Goal: Task Accomplishment & Management: Complete application form

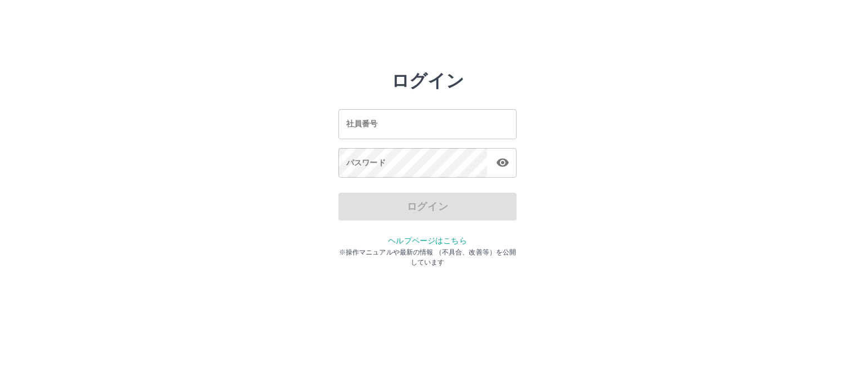
click at [405, 135] on input "社員番号" at bounding box center [428, 124] width 178 height 30
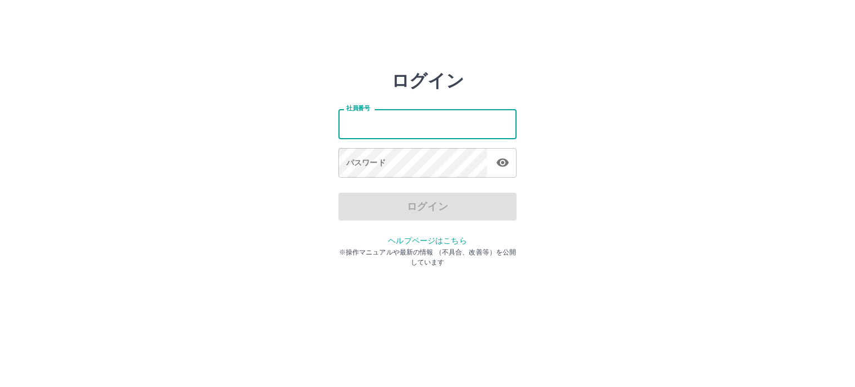
type input "*******"
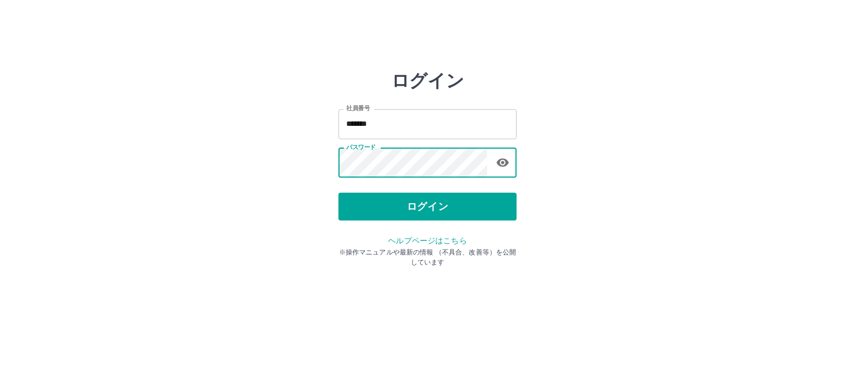
drag, startPoint x: 448, startPoint y: 204, endPoint x: 469, endPoint y: 168, distance: 41.9
click at [455, 198] on button "ログイン" at bounding box center [428, 207] width 178 height 28
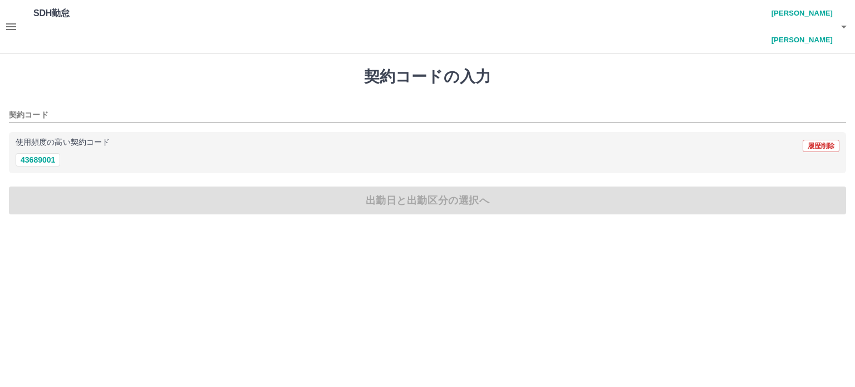
drag, startPoint x: 41, startPoint y: 132, endPoint x: 136, endPoint y: 131, distance: 94.7
click at [42, 153] on button "43689001" at bounding box center [38, 159] width 45 height 13
type input "********"
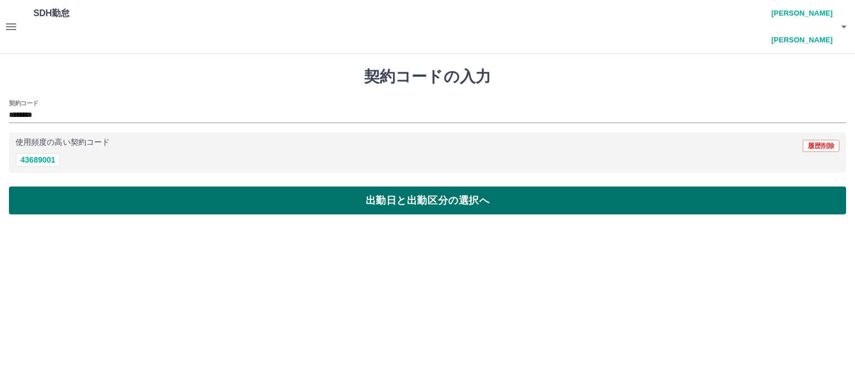
click at [372, 187] on button "出勤日と出勤区分の選択へ" at bounding box center [428, 201] width 838 height 28
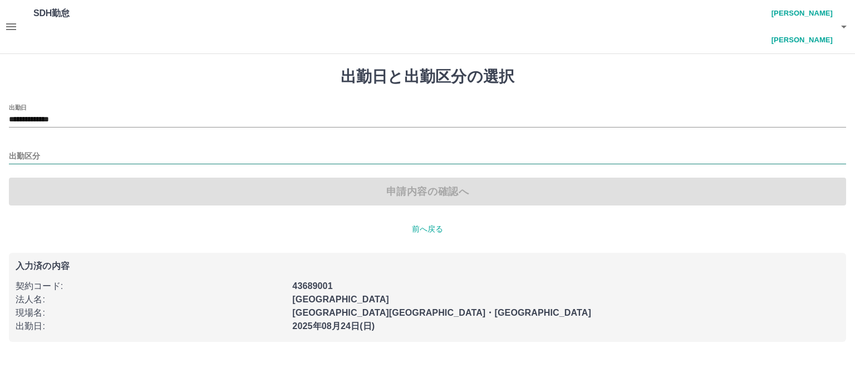
click at [76, 150] on input "出勤区分" at bounding box center [428, 157] width 838 height 14
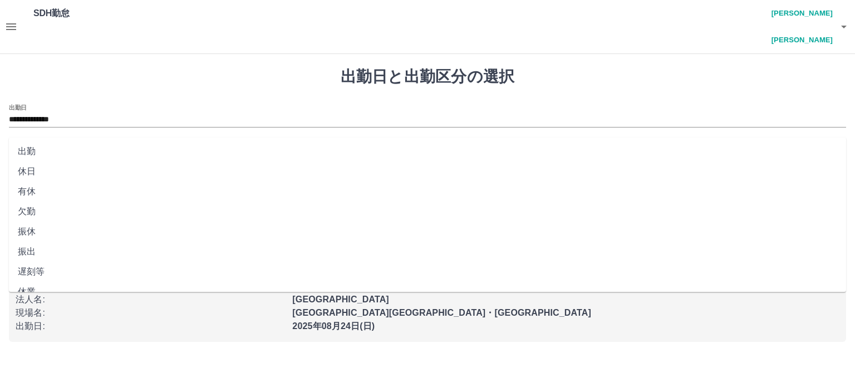
click at [66, 154] on li "出勤" at bounding box center [428, 151] width 838 height 20
type input "**"
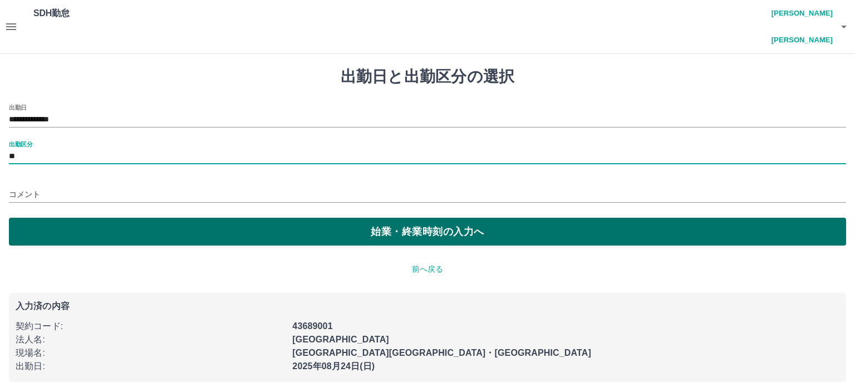
click at [286, 218] on button "始業・終業時刻の入力へ" at bounding box center [428, 232] width 838 height 28
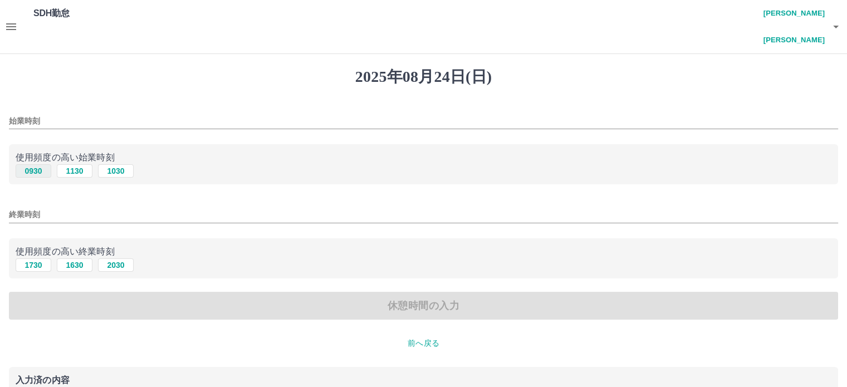
click at [42, 164] on button "0930" at bounding box center [34, 170] width 36 height 13
type input "****"
click at [63, 207] on input "終業時刻" at bounding box center [423, 215] width 829 height 16
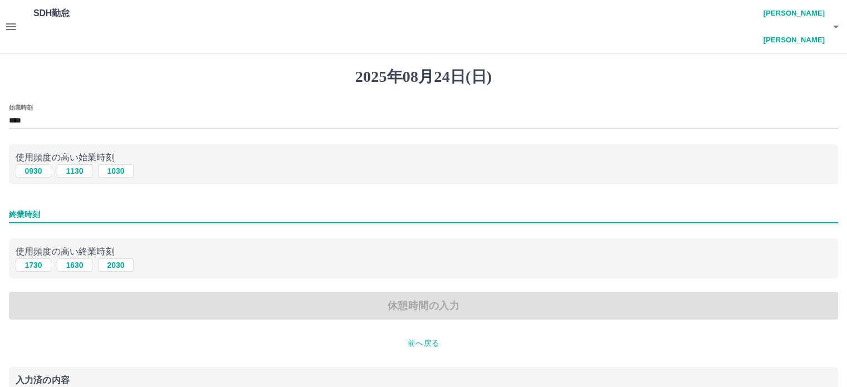
type input "****"
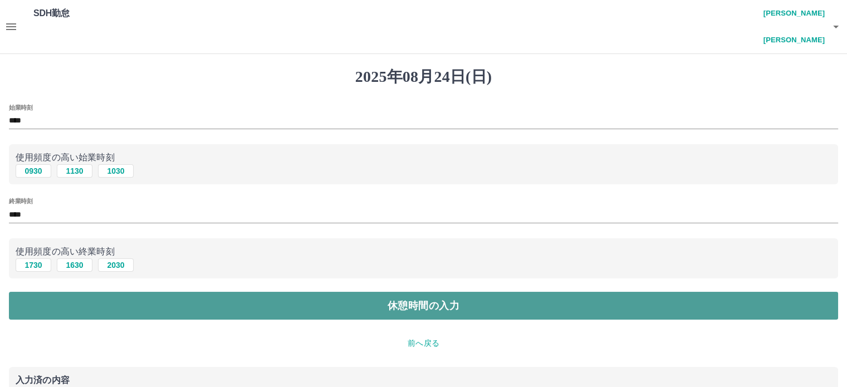
click at [363, 293] on button "休憩時間の入力" at bounding box center [423, 306] width 829 height 28
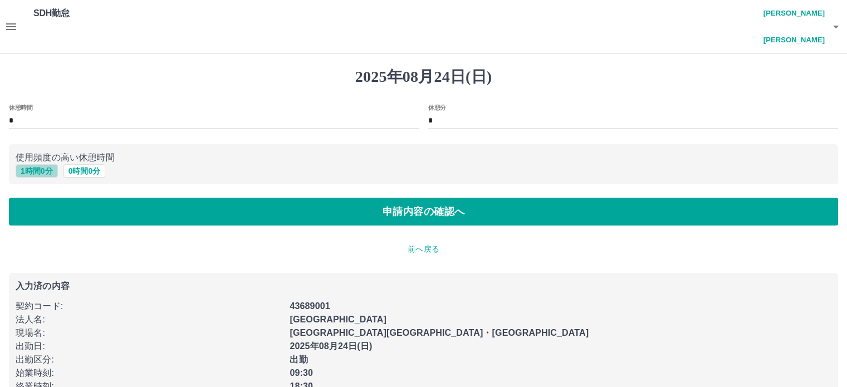
click at [37, 164] on button "1 時間 0 分" at bounding box center [37, 170] width 42 height 13
type input "*"
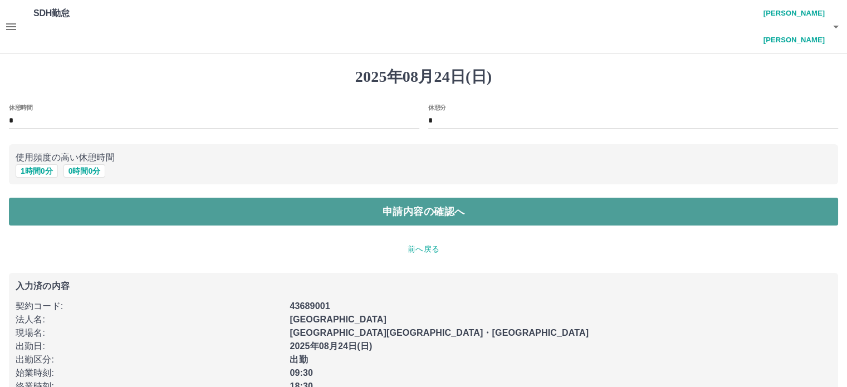
click at [440, 198] on button "申請内容の確認へ" at bounding box center [423, 212] width 829 height 28
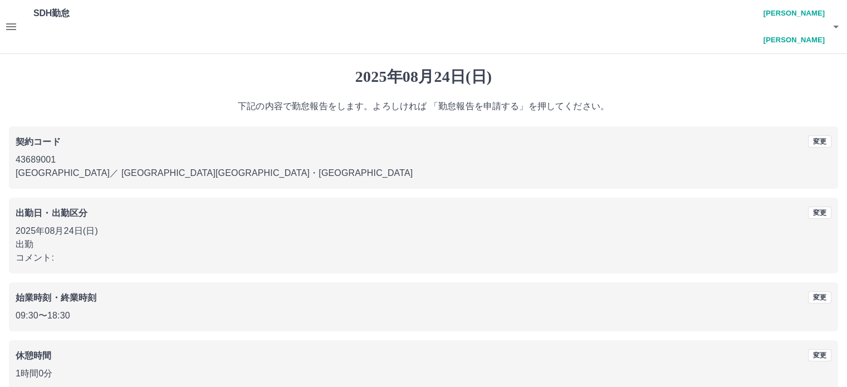
scroll to position [50, 0]
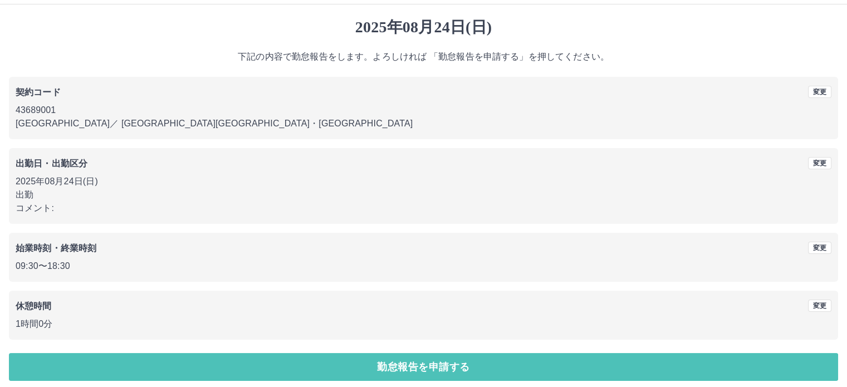
click at [423, 363] on button "勤怠報告を申請する" at bounding box center [423, 367] width 829 height 28
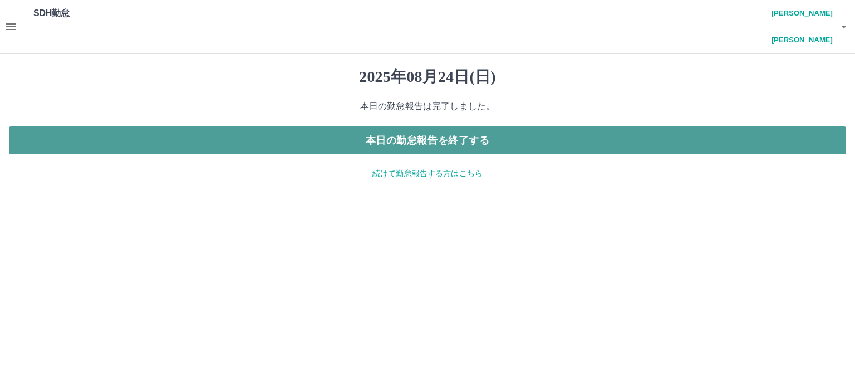
click at [430, 126] on button "本日の勤怠報告を終了する" at bounding box center [428, 140] width 838 height 28
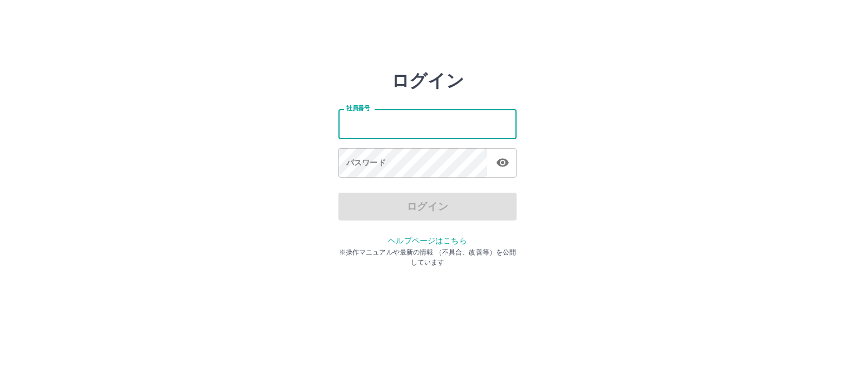
drag, startPoint x: 354, startPoint y: 133, endPoint x: 350, endPoint y: 122, distance: 11.5
click at [354, 132] on input "社員番号" at bounding box center [428, 124] width 178 height 30
type input "*******"
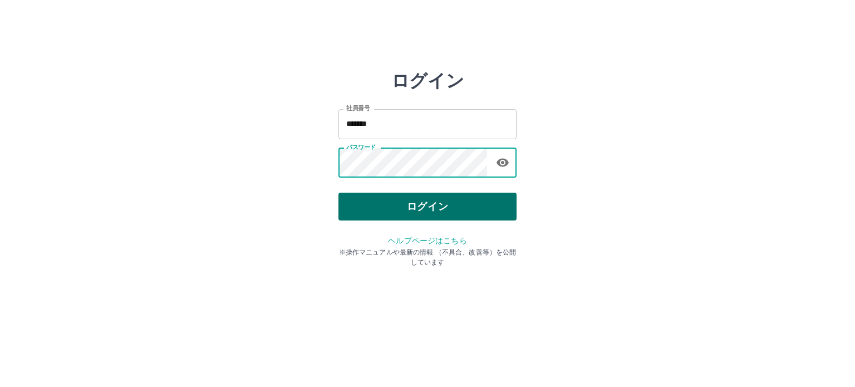
click at [412, 208] on button "ログイン" at bounding box center [428, 207] width 178 height 28
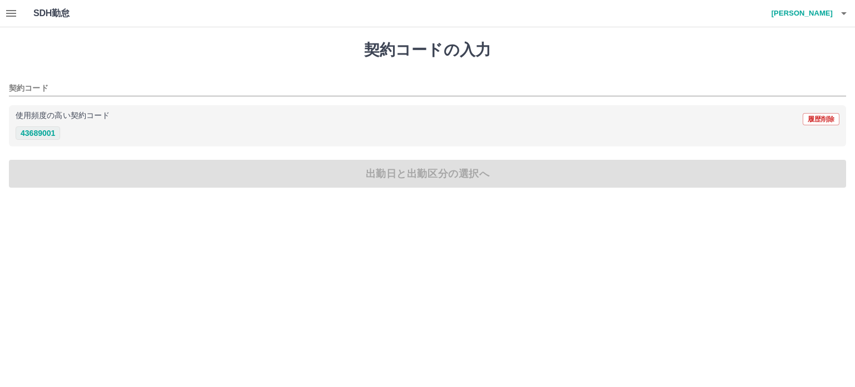
click at [46, 131] on button "43689001" at bounding box center [38, 132] width 45 height 13
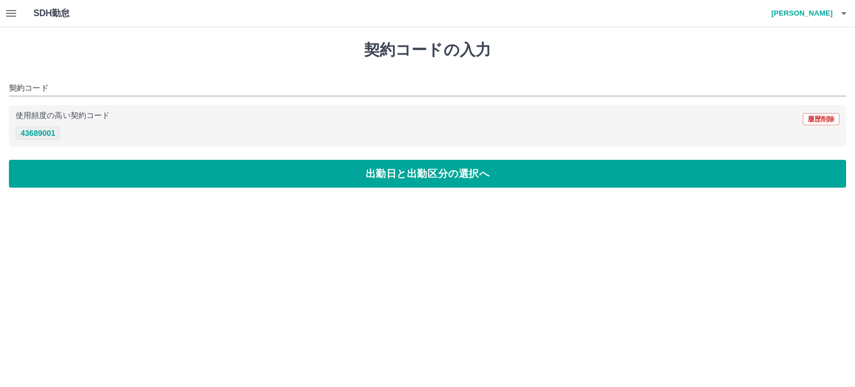
type input "********"
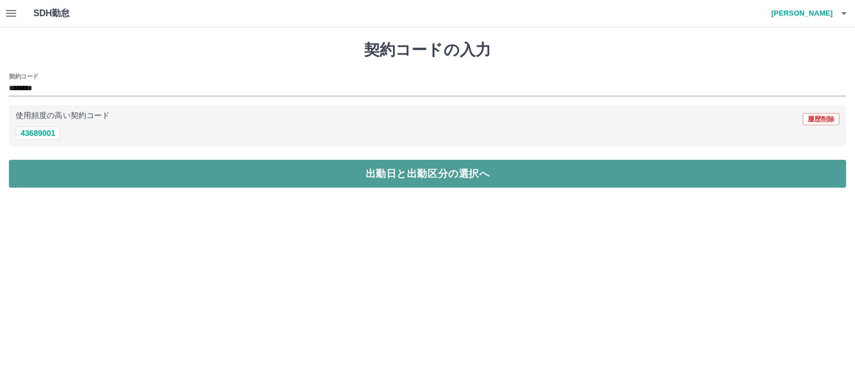
click at [241, 180] on button "出勤日と出勤区分の選択へ" at bounding box center [428, 174] width 838 height 28
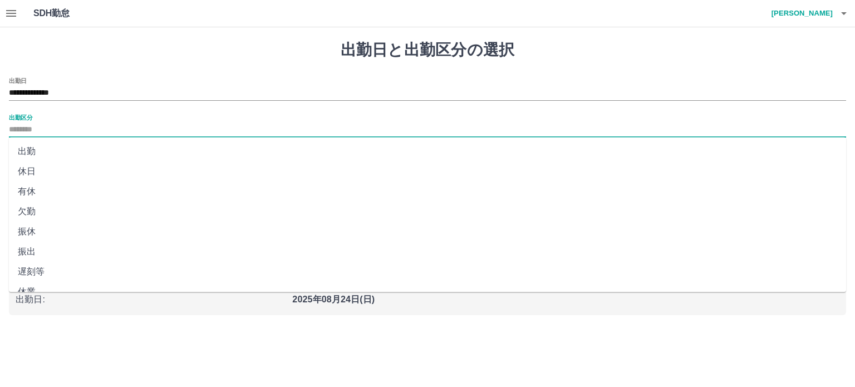
click at [36, 124] on input "出勤区分" at bounding box center [428, 130] width 838 height 14
click at [33, 146] on li "出勤" at bounding box center [428, 151] width 838 height 20
type input "**"
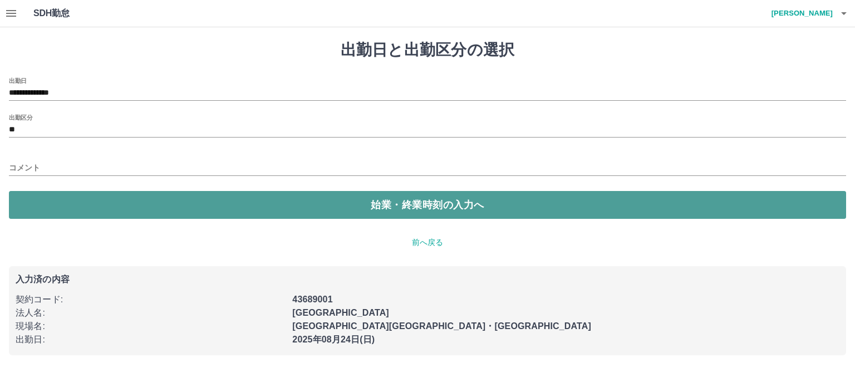
click at [328, 203] on button "始業・終業時刻の入力へ" at bounding box center [428, 205] width 838 height 28
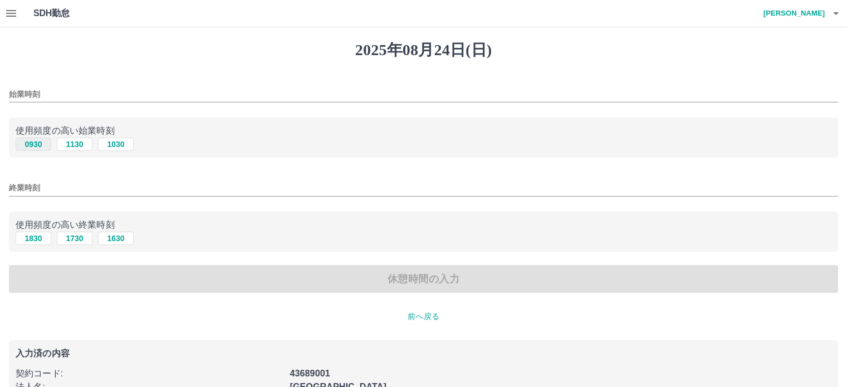
click at [41, 146] on button "0930" at bounding box center [34, 144] width 36 height 13
type input "****"
click at [36, 242] on button "1830" at bounding box center [34, 238] width 36 height 13
type input "****"
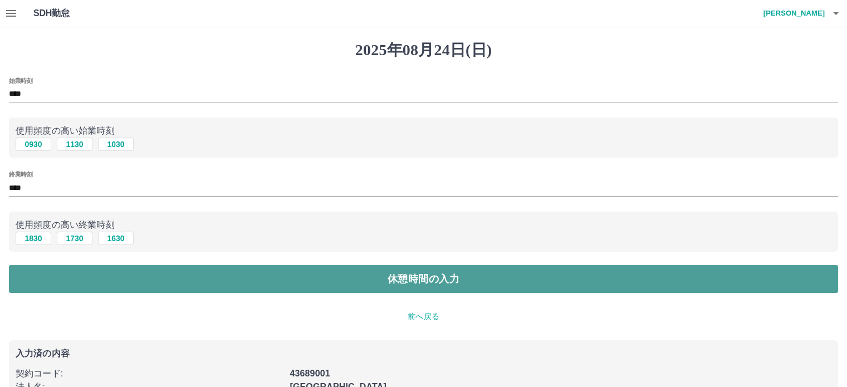
click at [383, 292] on button "休憩時間の入力" at bounding box center [423, 279] width 829 height 28
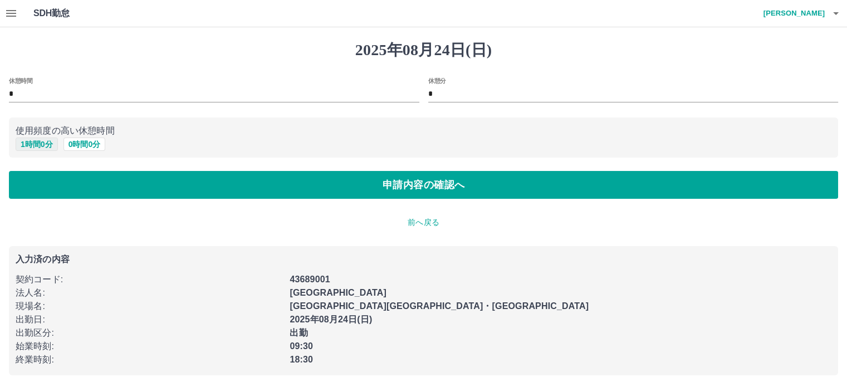
click at [52, 145] on button "1 時間 0 分" at bounding box center [37, 144] width 42 height 13
type input "*"
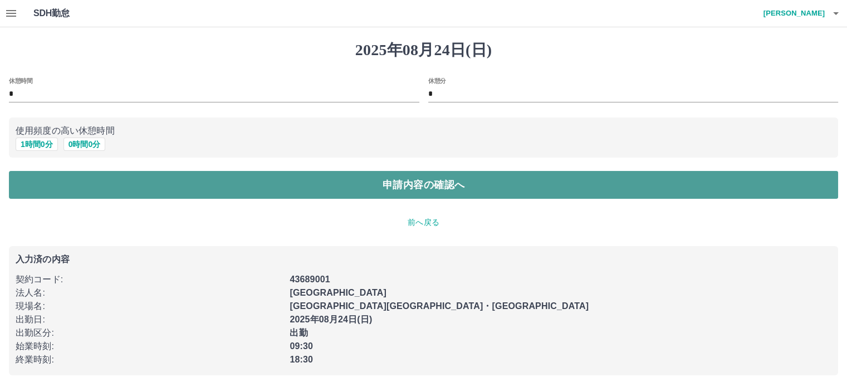
click at [378, 191] on button "申請内容の確認へ" at bounding box center [423, 185] width 829 height 28
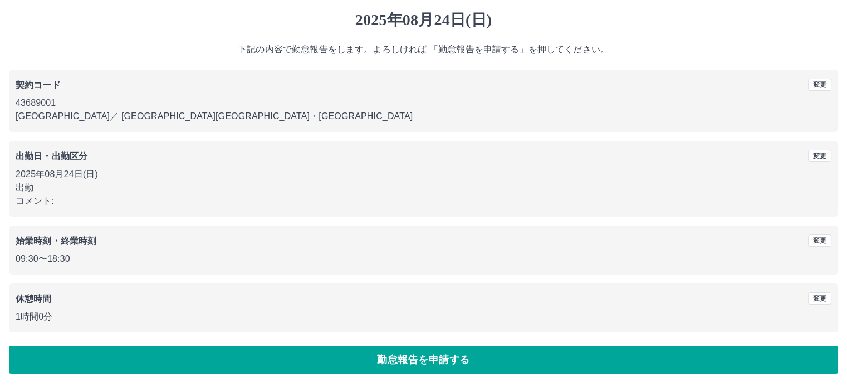
scroll to position [50, 0]
click at [813, 234] on button "変更" at bounding box center [819, 240] width 23 height 12
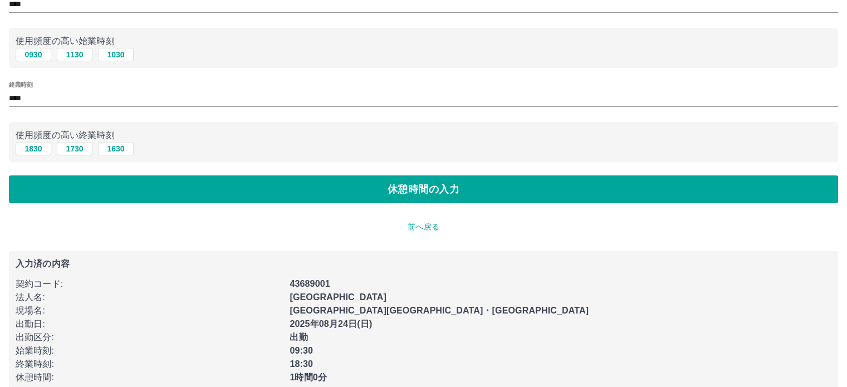
scroll to position [74, 0]
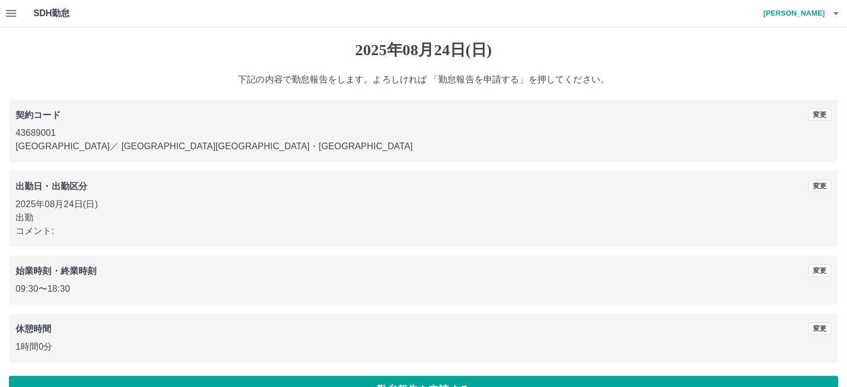
click at [63, 238] on p "コメント:" at bounding box center [424, 230] width 816 height 13
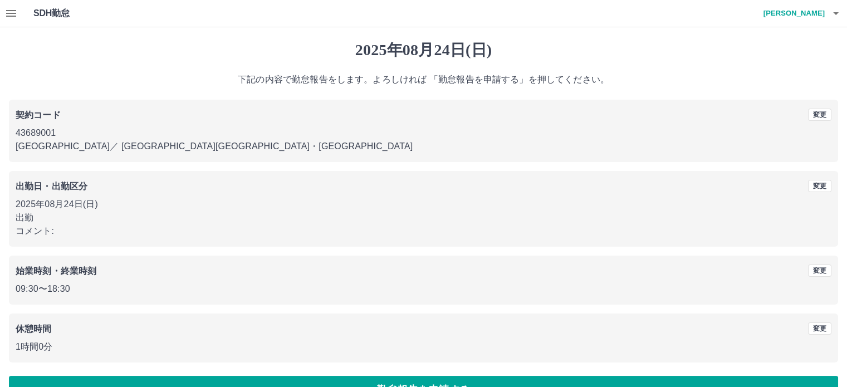
click at [63, 238] on p "コメント:" at bounding box center [424, 230] width 816 height 13
click at [820, 192] on button "変更" at bounding box center [819, 186] width 23 height 12
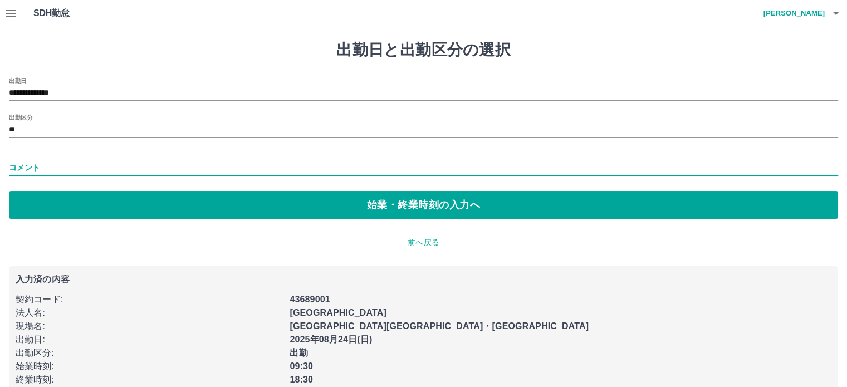
click at [46, 165] on input "コメント" at bounding box center [423, 168] width 829 height 16
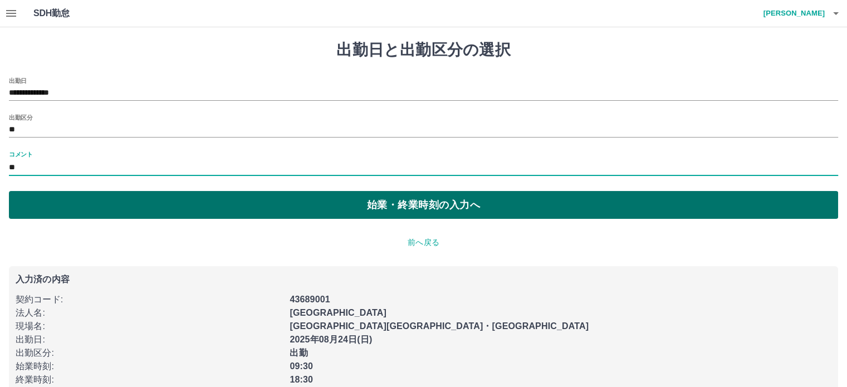
type input "*"
type input "*********"
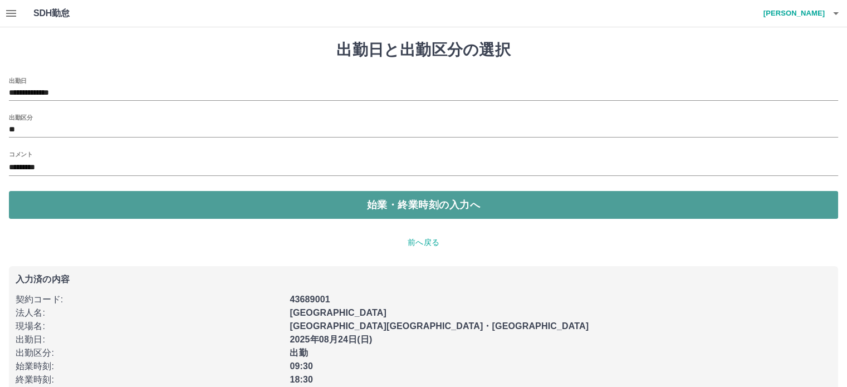
click at [439, 197] on button "始業・終業時刻の入力へ" at bounding box center [423, 205] width 829 height 28
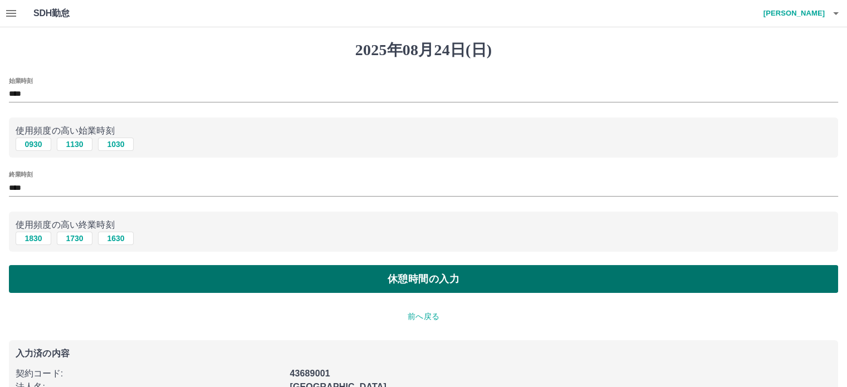
click at [360, 282] on button "休憩時間の入力" at bounding box center [423, 279] width 829 height 28
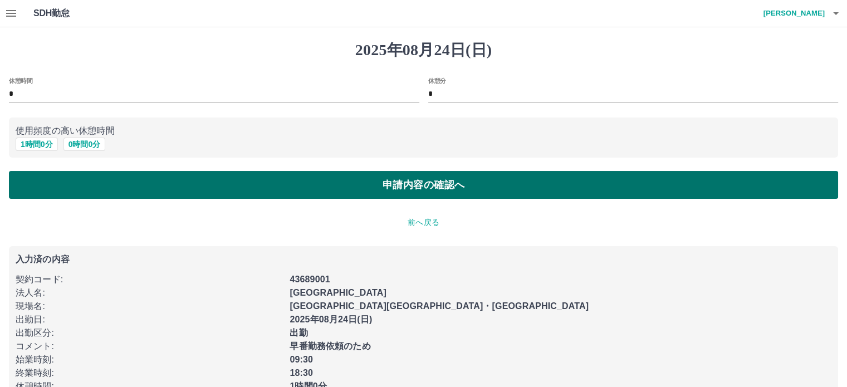
click at [410, 191] on button "申請内容の確認へ" at bounding box center [423, 185] width 829 height 28
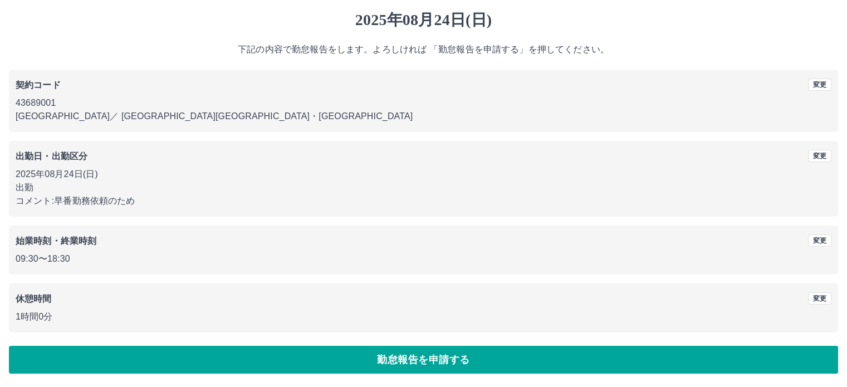
scroll to position [50, 0]
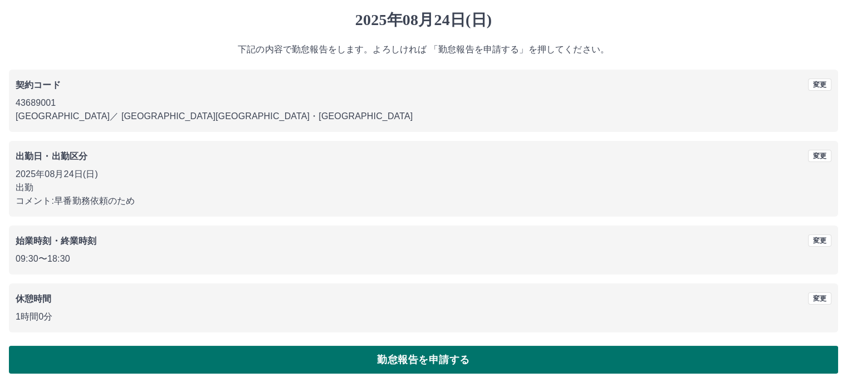
click at [419, 358] on button "勤怠報告を申請する" at bounding box center [423, 360] width 829 height 28
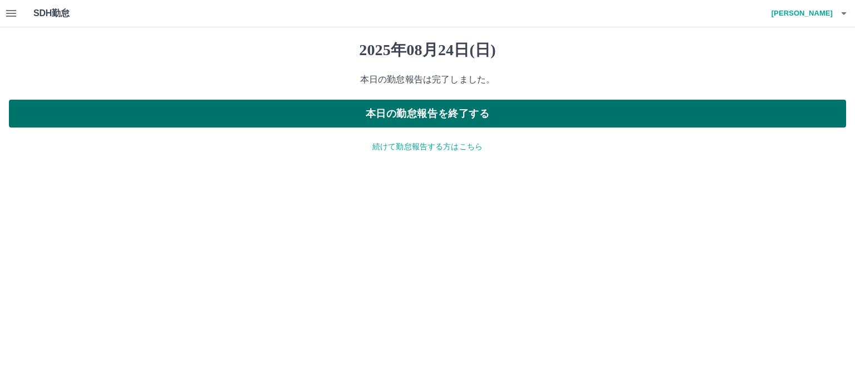
click at [457, 119] on button "本日の勤怠報告を終了する" at bounding box center [428, 114] width 838 height 28
